Goal: Information Seeking & Learning: Learn about a topic

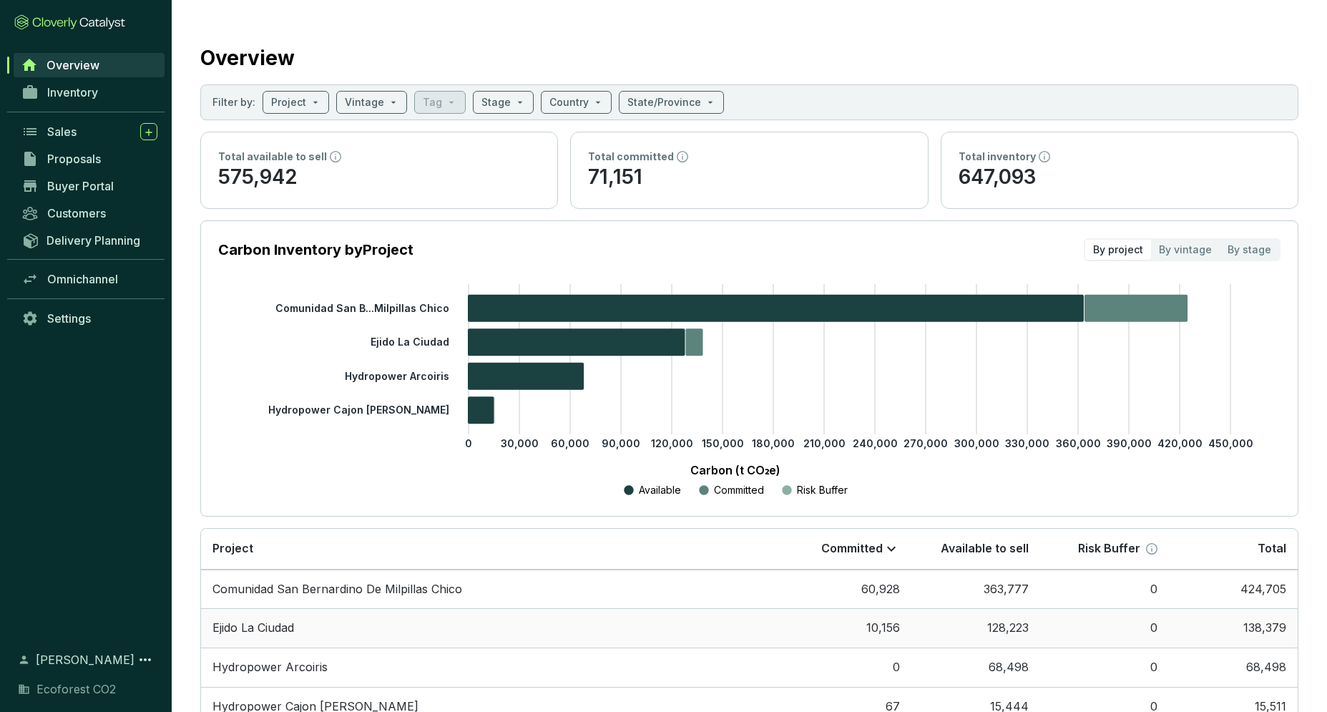
scroll to position [91, 0]
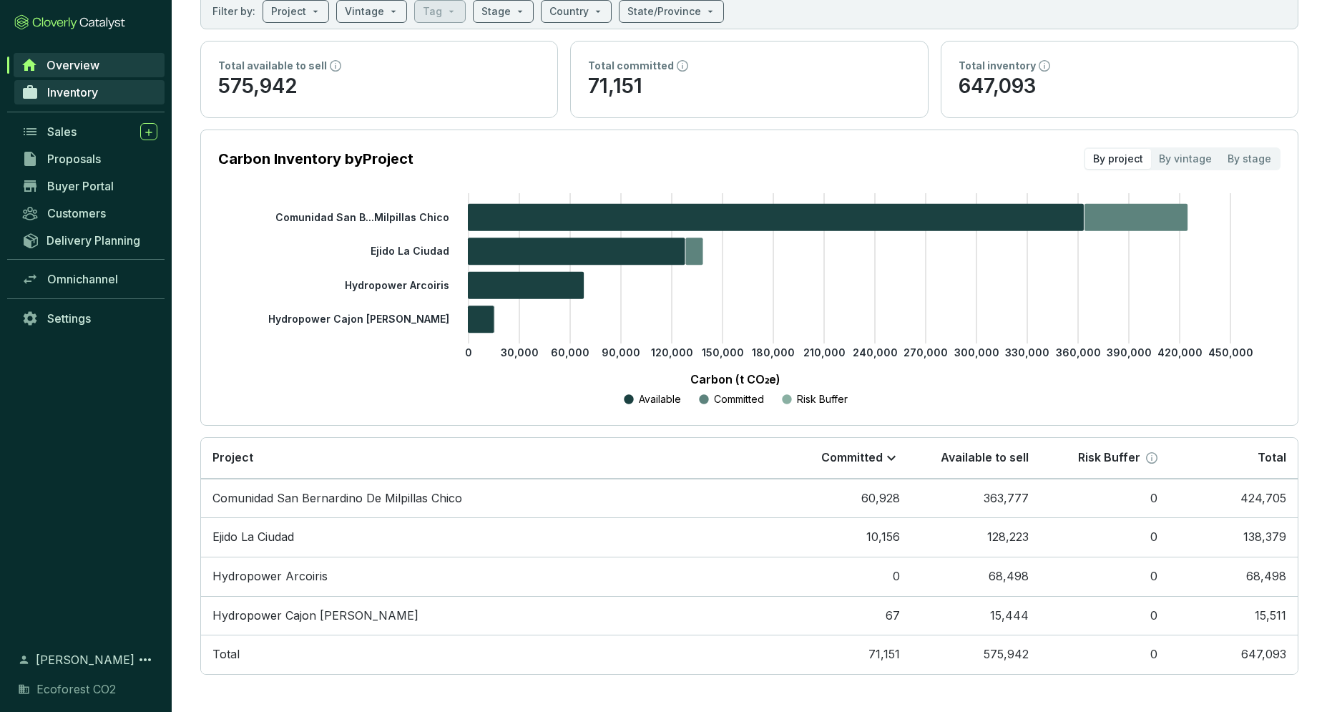
click at [67, 98] on span "Inventory" at bounding box center [72, 92] width 51 height 14
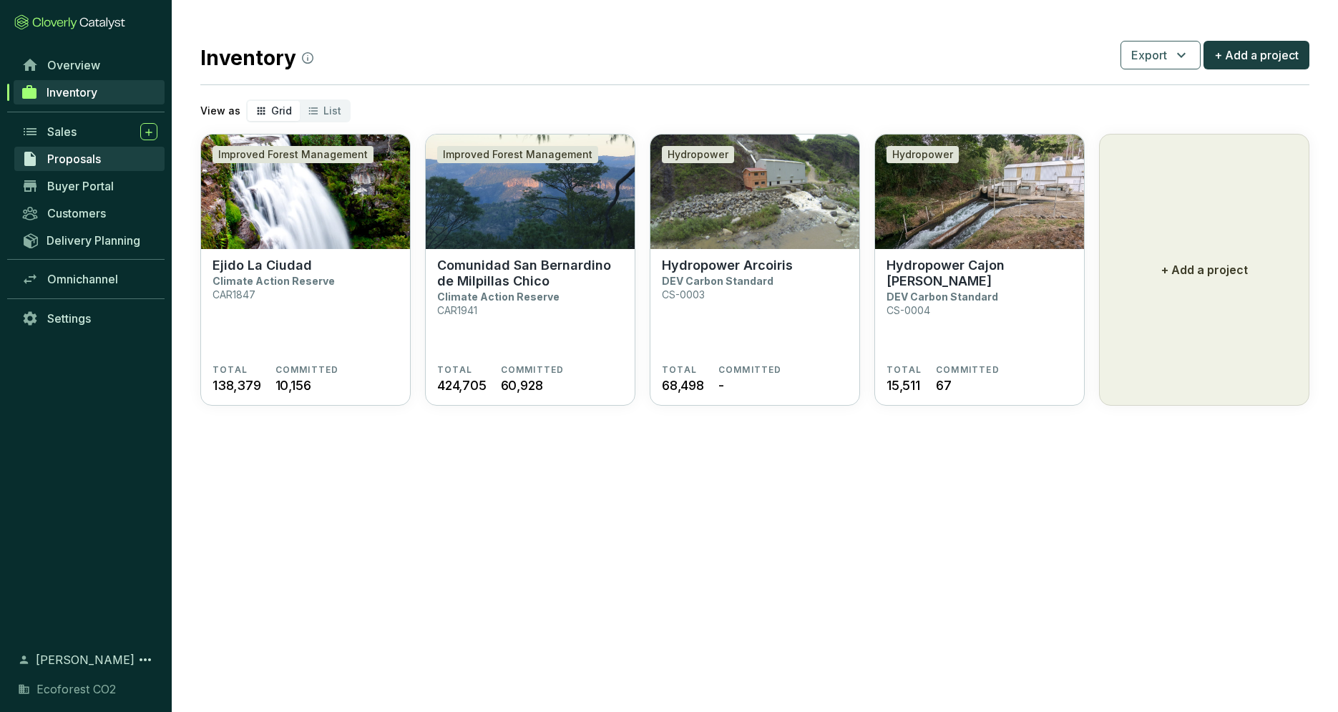
click at [81, 160] on span "Proposals" at bounding box center [74, 159] width 54 height 14
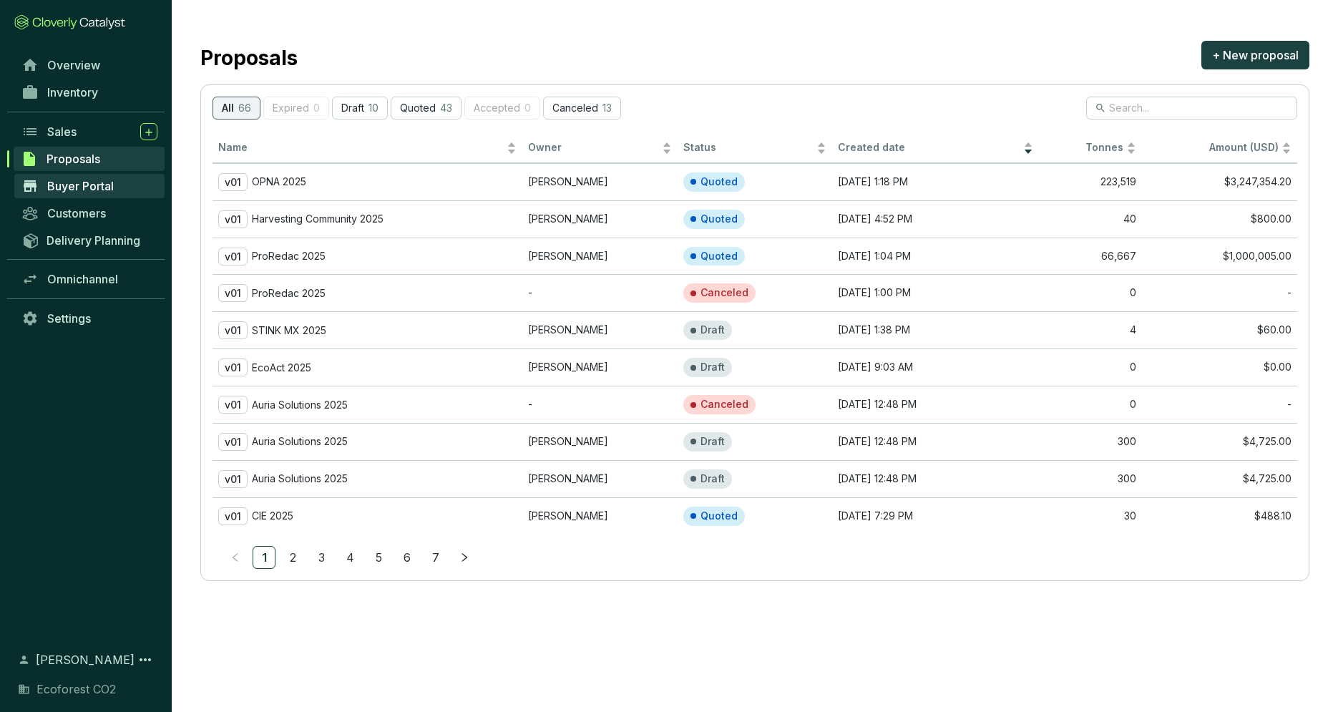
click at [78, 180] on span "Buyer Portal" at bounding box center [80, 186] width 67 height 14
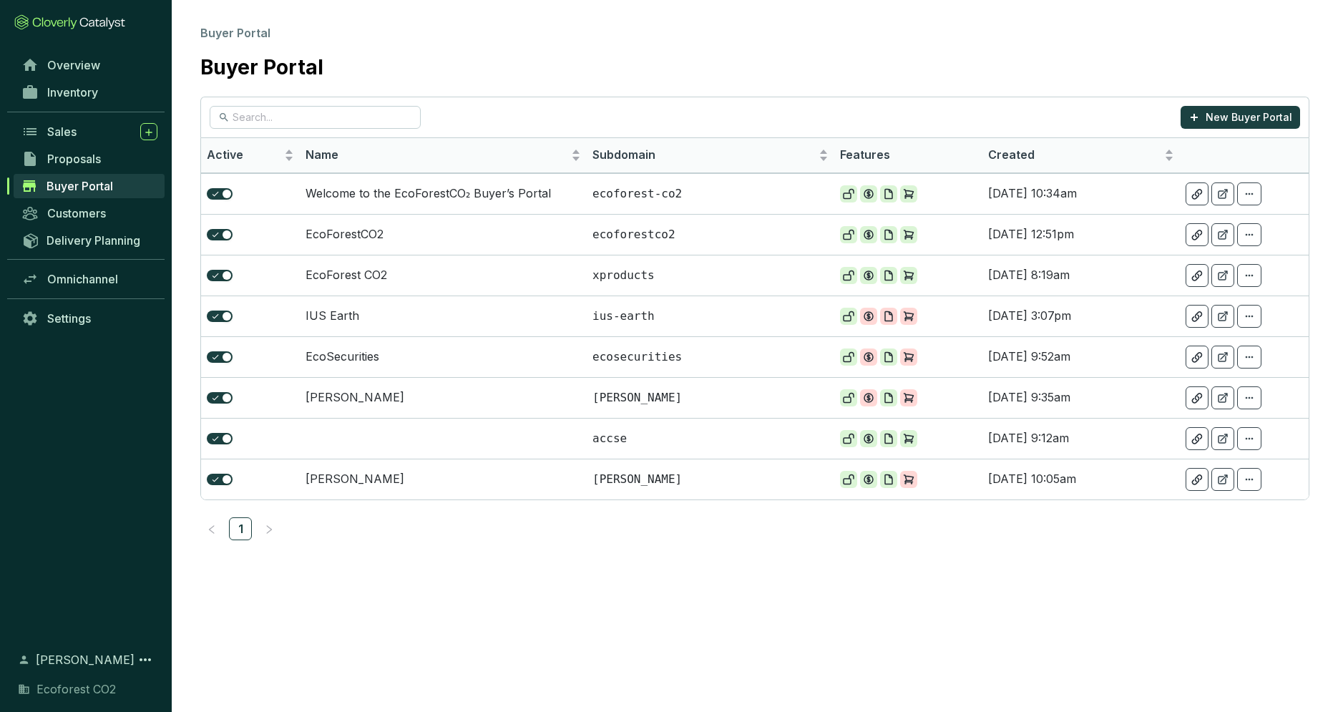
click at [94, 227] on div "Delivery Planning" at bounding box center [86, 240] width 172 height 26
click at [92, 215] on span "Customers" at bounding box center [76, 213] width 59 height 14
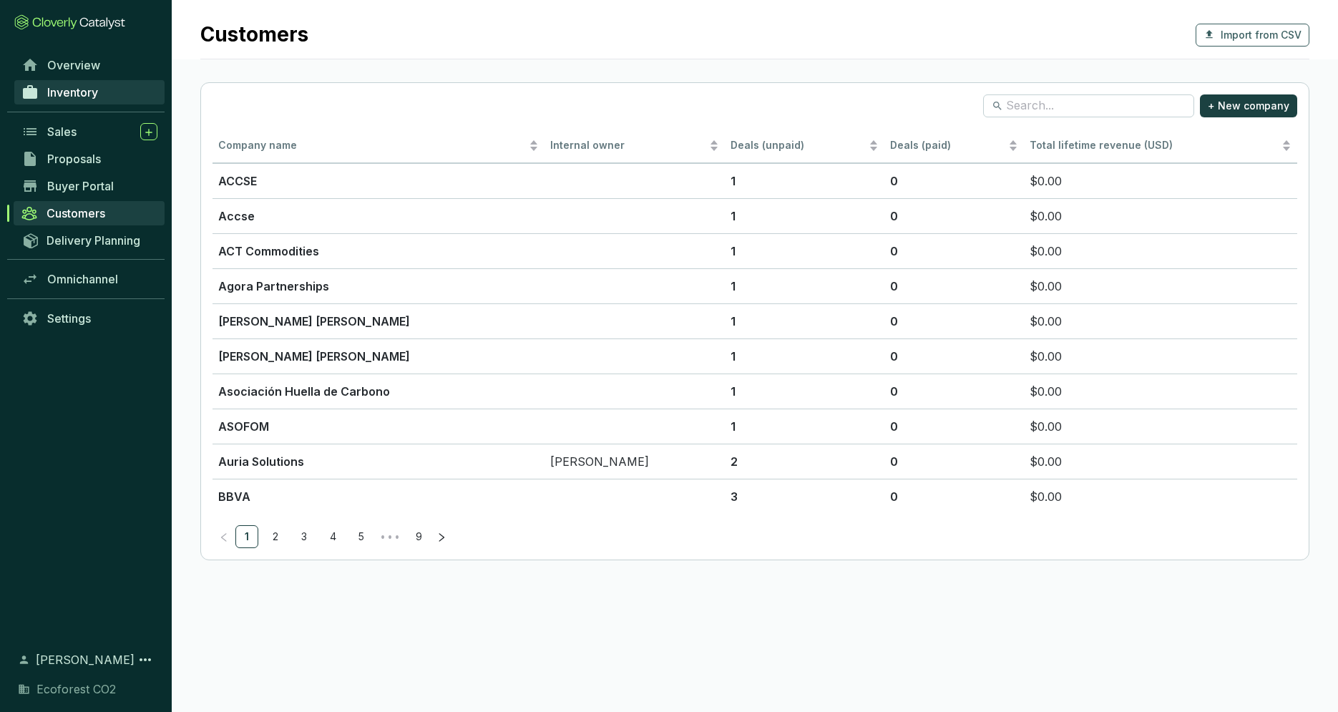
click at [92, 84] on link "Inventory" at bounding box center [89, 92] width 150 height 24
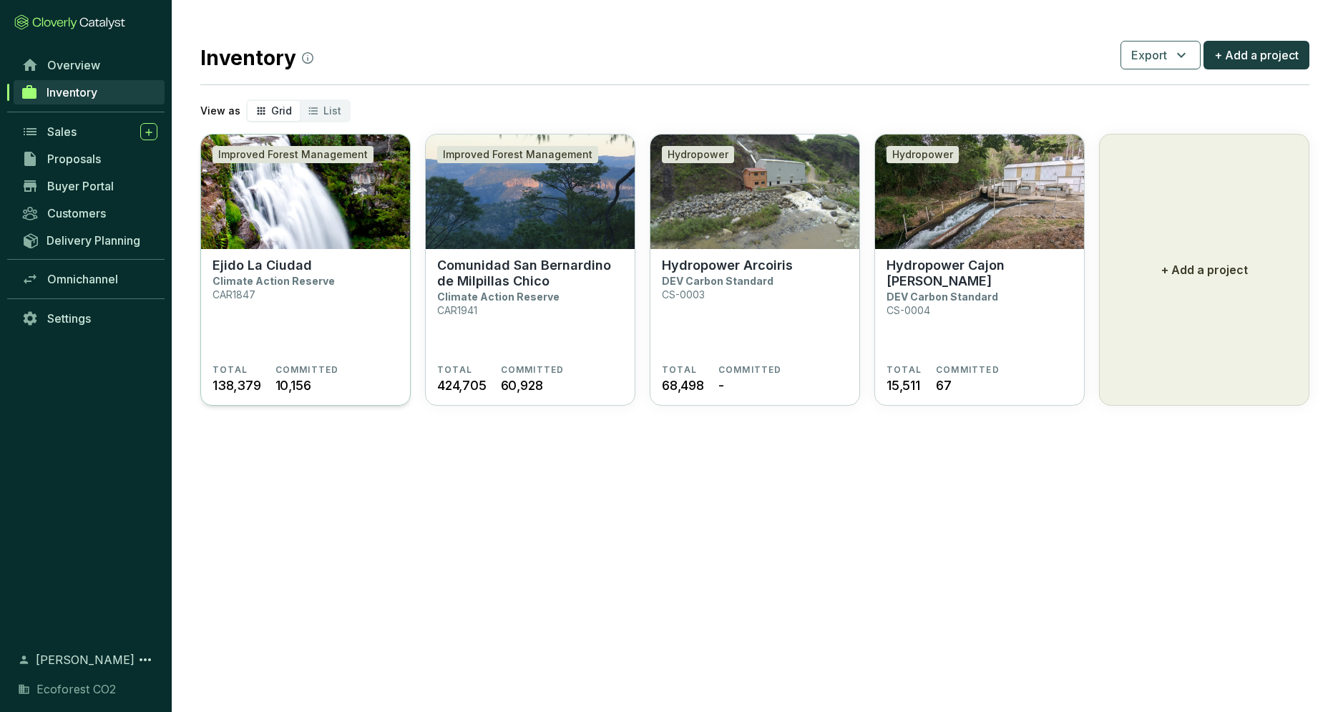
click at [315, 275] on p "Climate Action Reserve" at bounding box center [273, 281] width 122 height 12
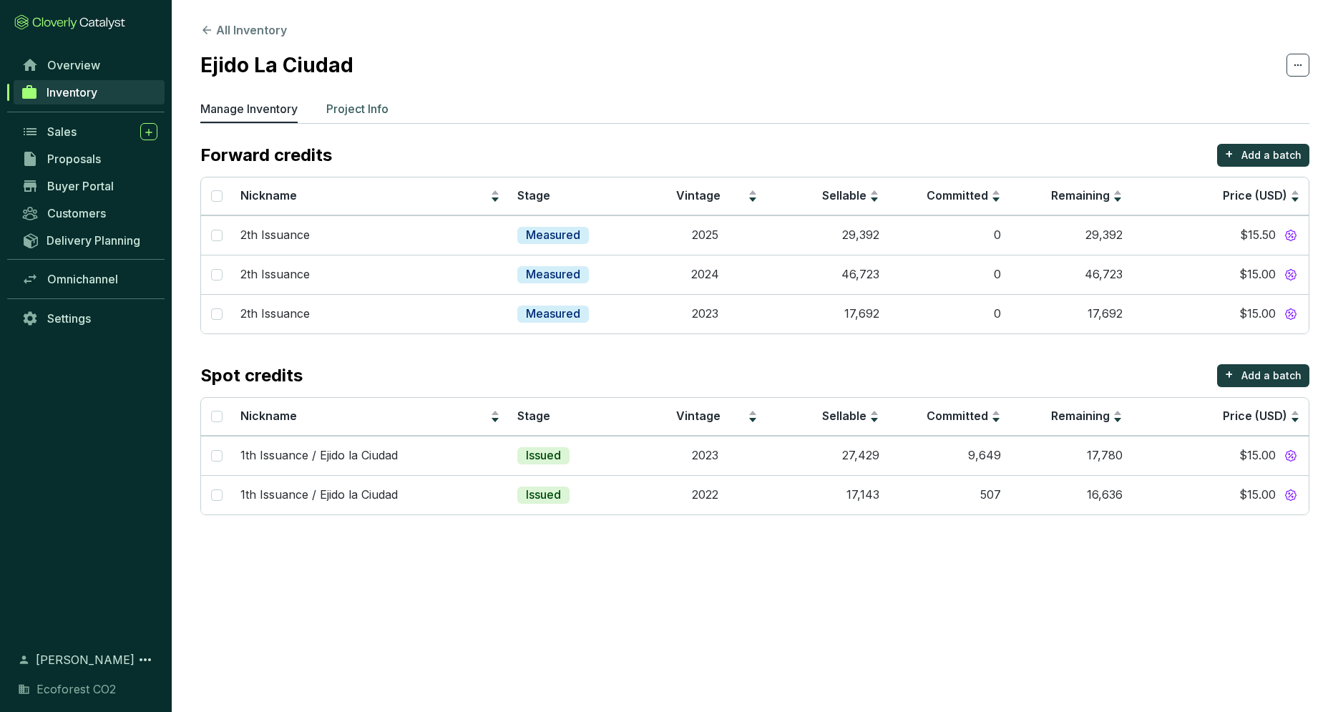
click at [384, 104] on p "Project Info" at bounding box center [357, 108] width 62 height 17
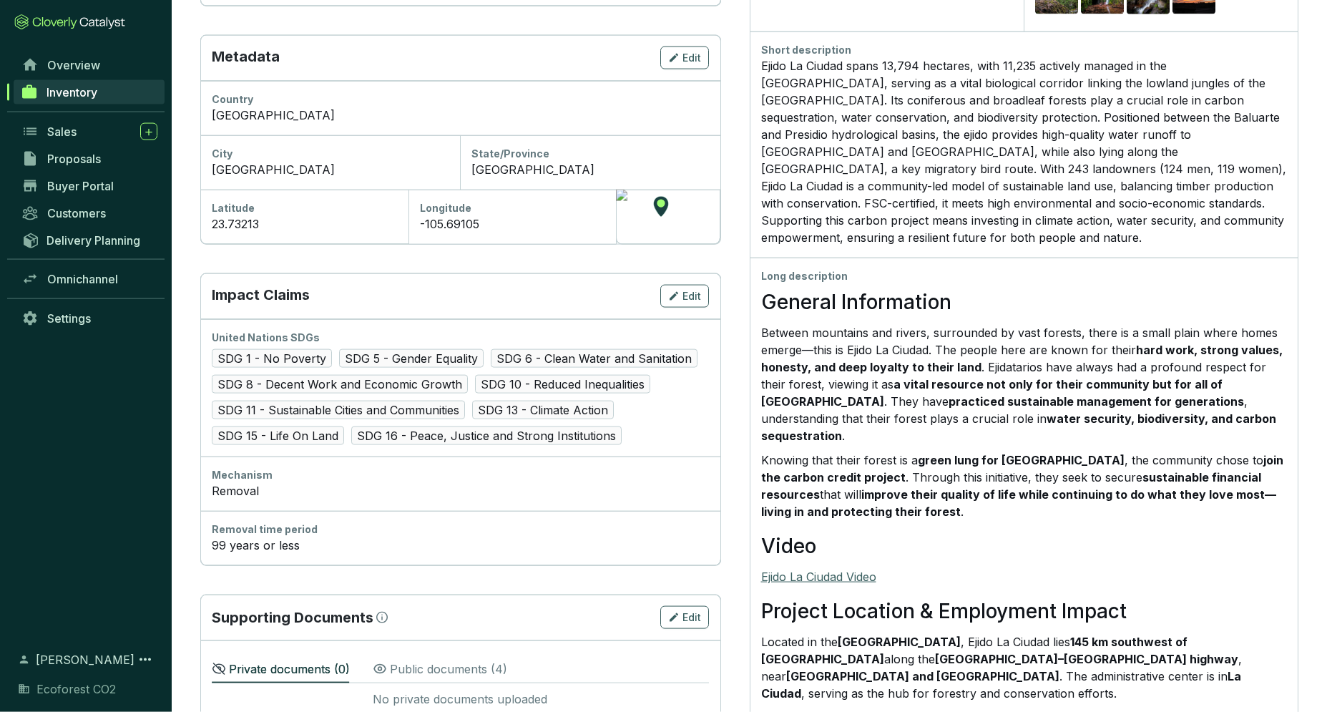
scroll to position [449, 0]
